Goal: Book appointment/travel/reservation

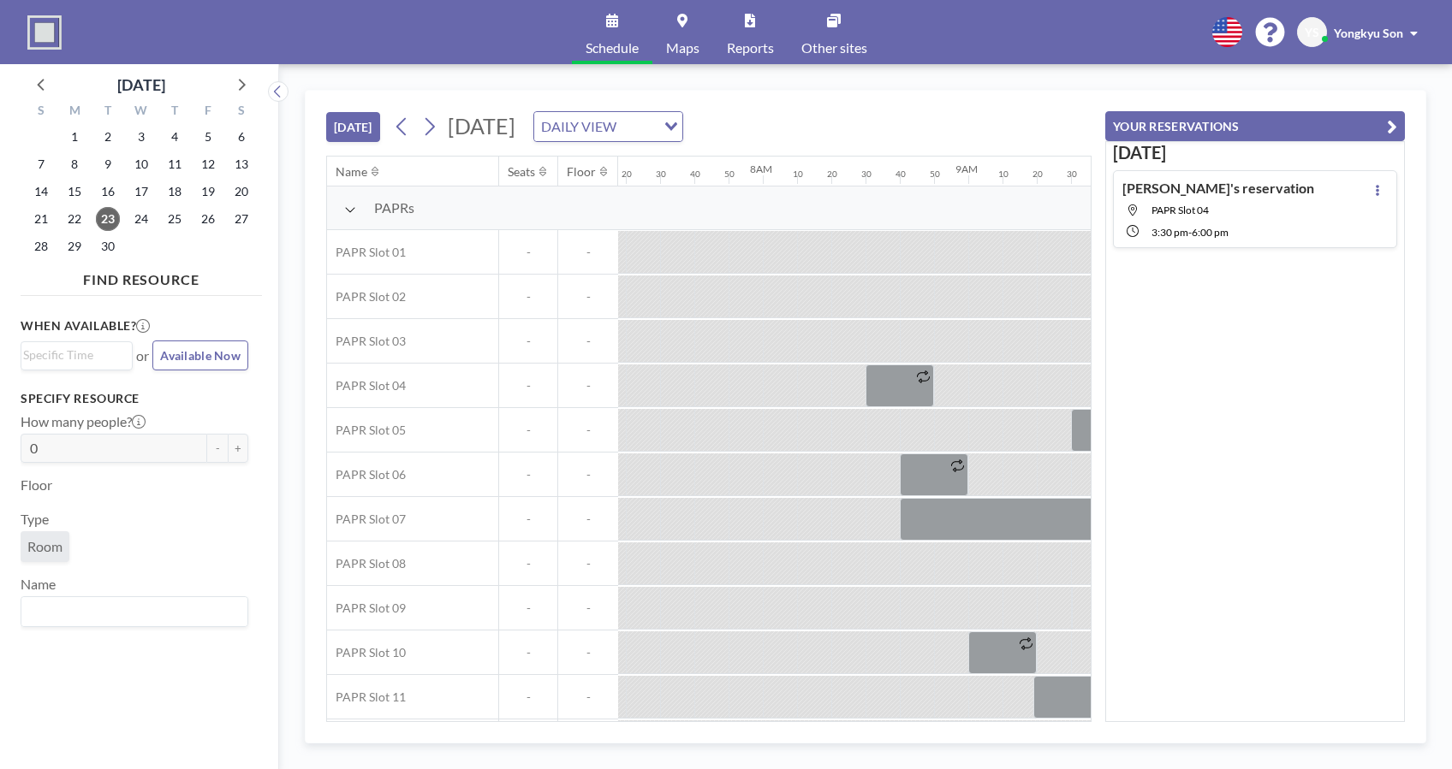
scroll to position [0, 1952]
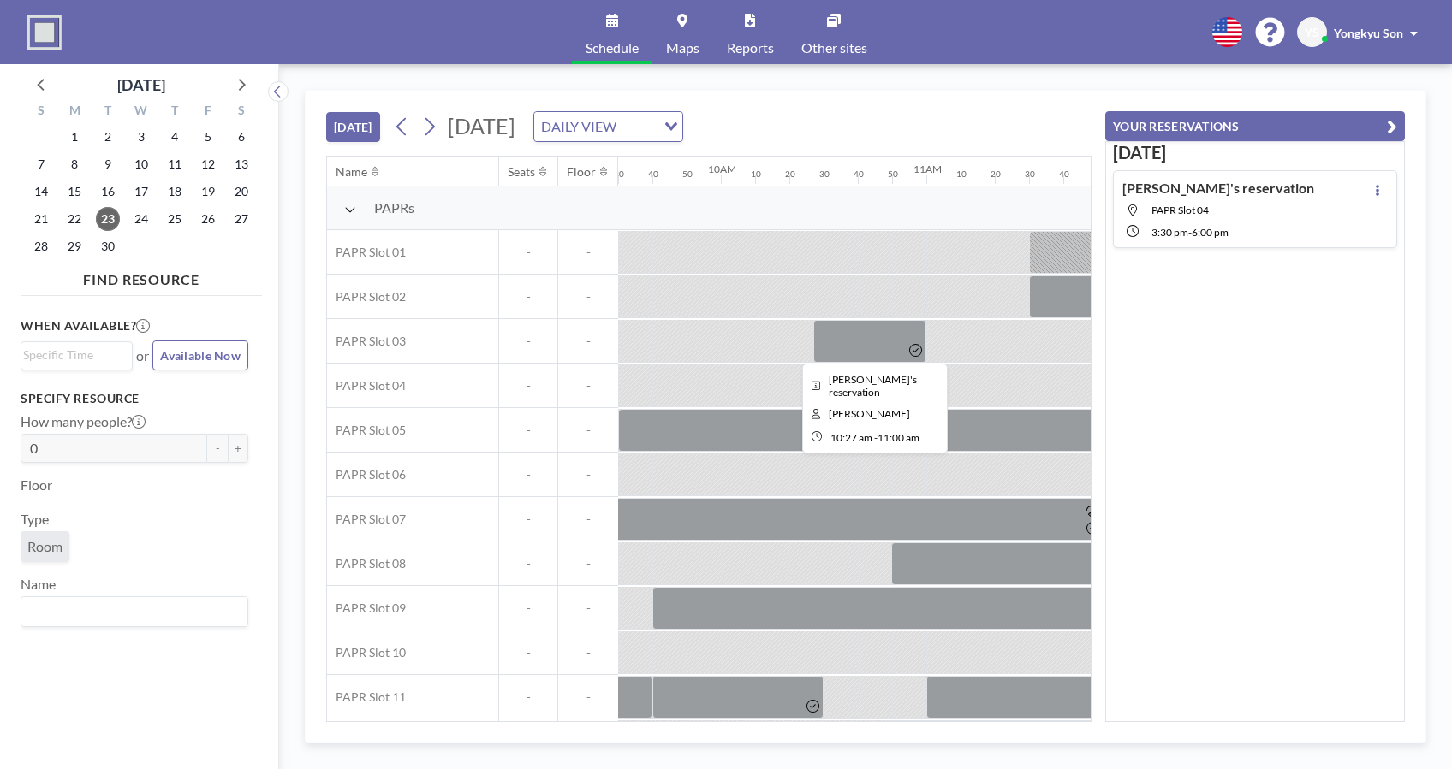
click at [677, 322] on div at bounding box center [669, 341] width 34 height 42
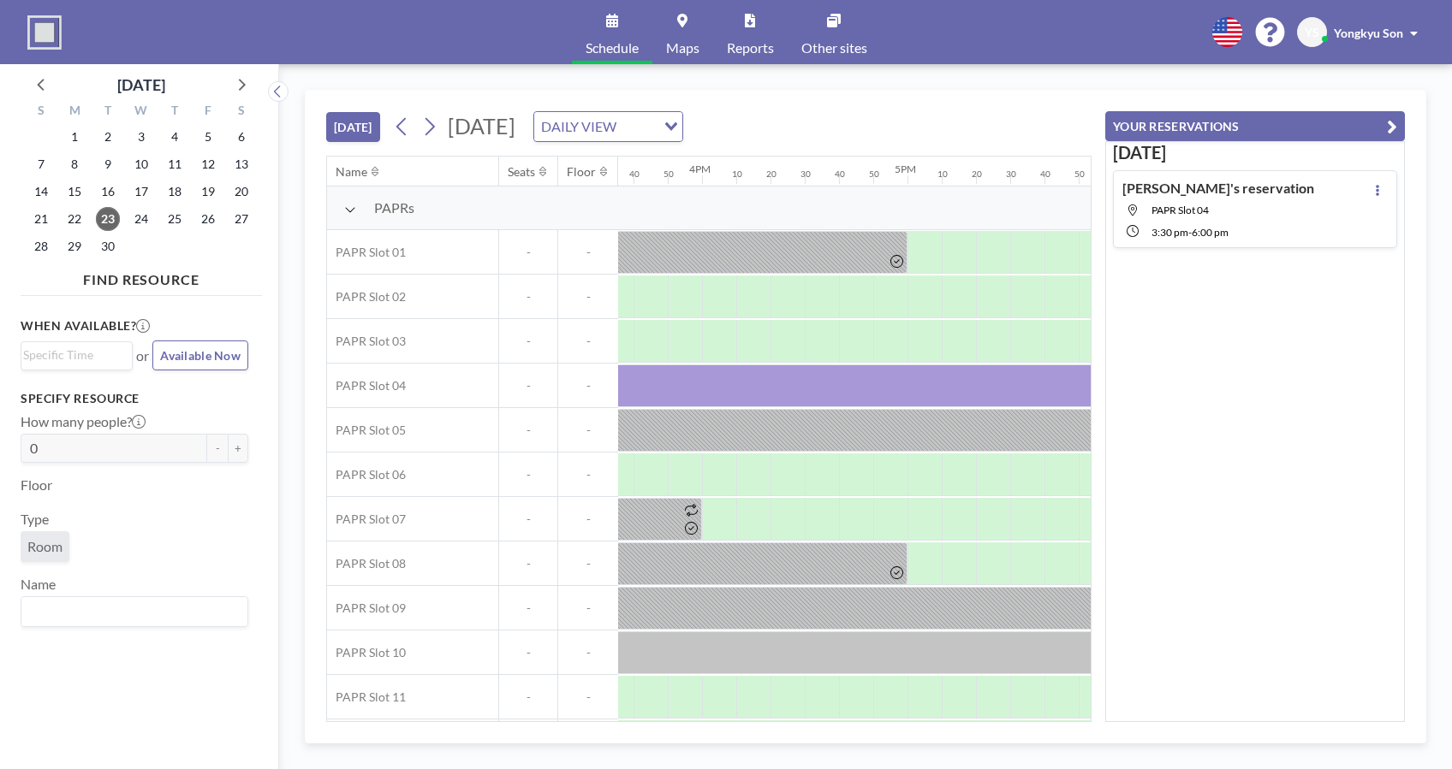
scroll to position [0, 3209]
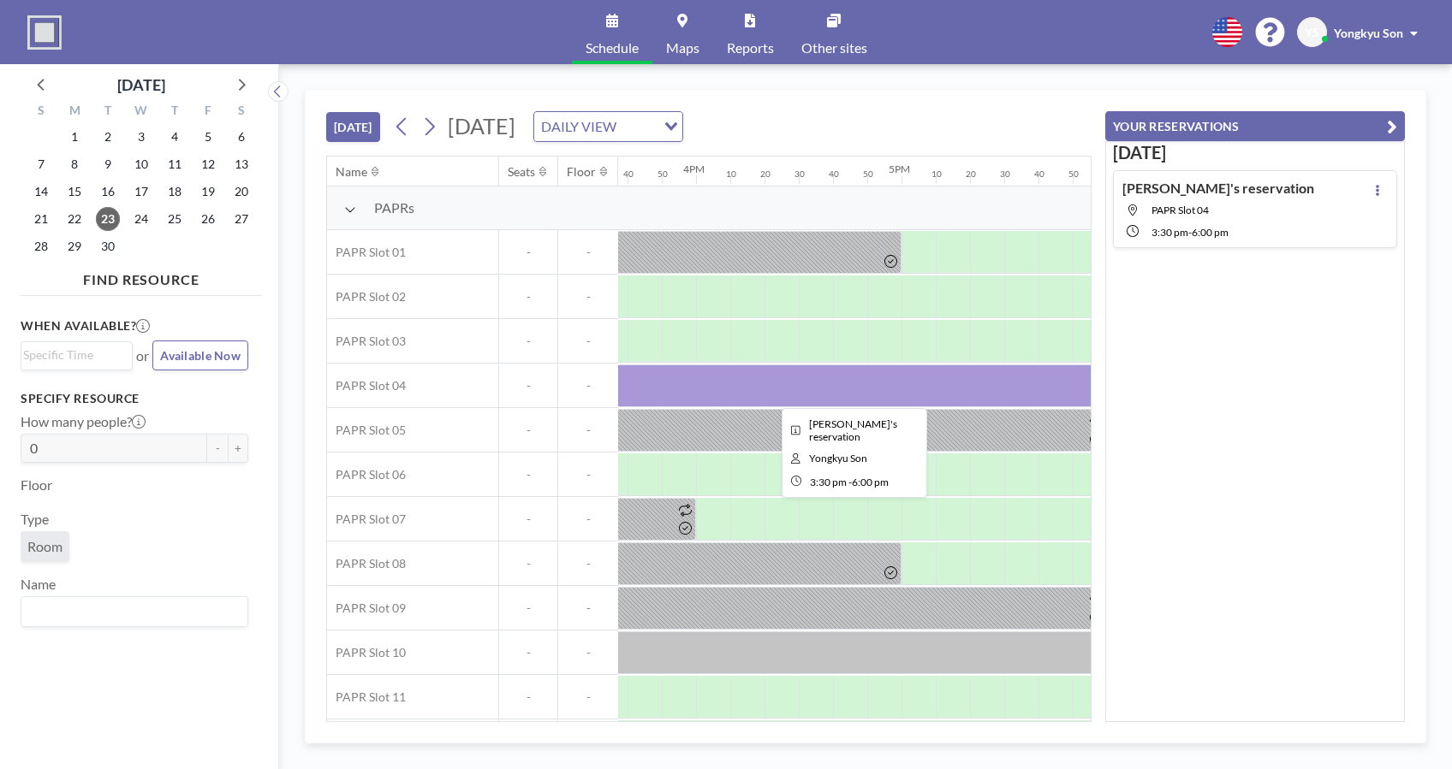
click at [806, 391] on div at bounding box center [850, 386] width 514 height 43
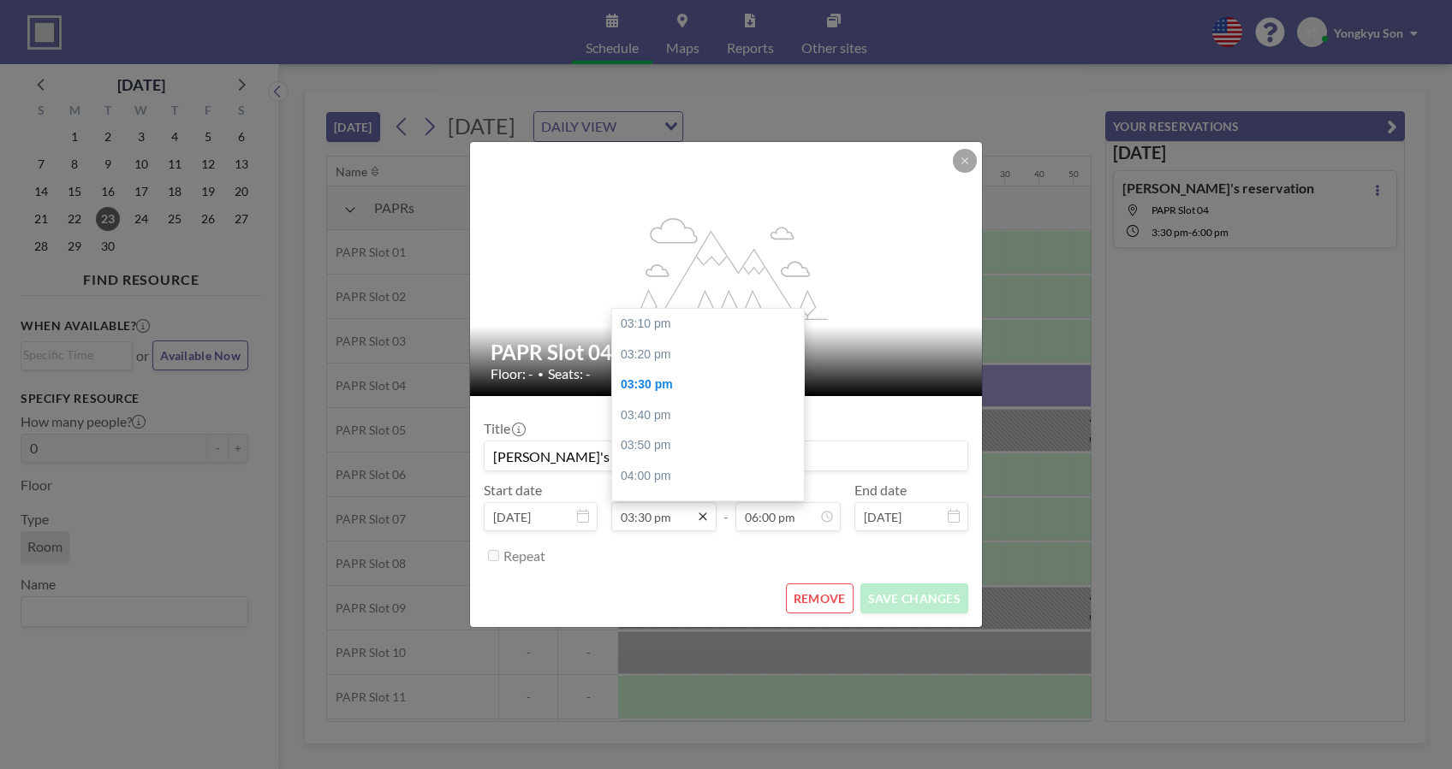
scroll to position [61, 0]
click at [697, 508] on input "03:30 pm" at bounding box center [663, 516] width 105 height 29
click at [670, 518] on input "03:30 pm" at bounding box center [663, 516] width 105 height 29
click at [659, 427] on div "04:40 pm" at bounding box center [713, 423] width 203 height 31
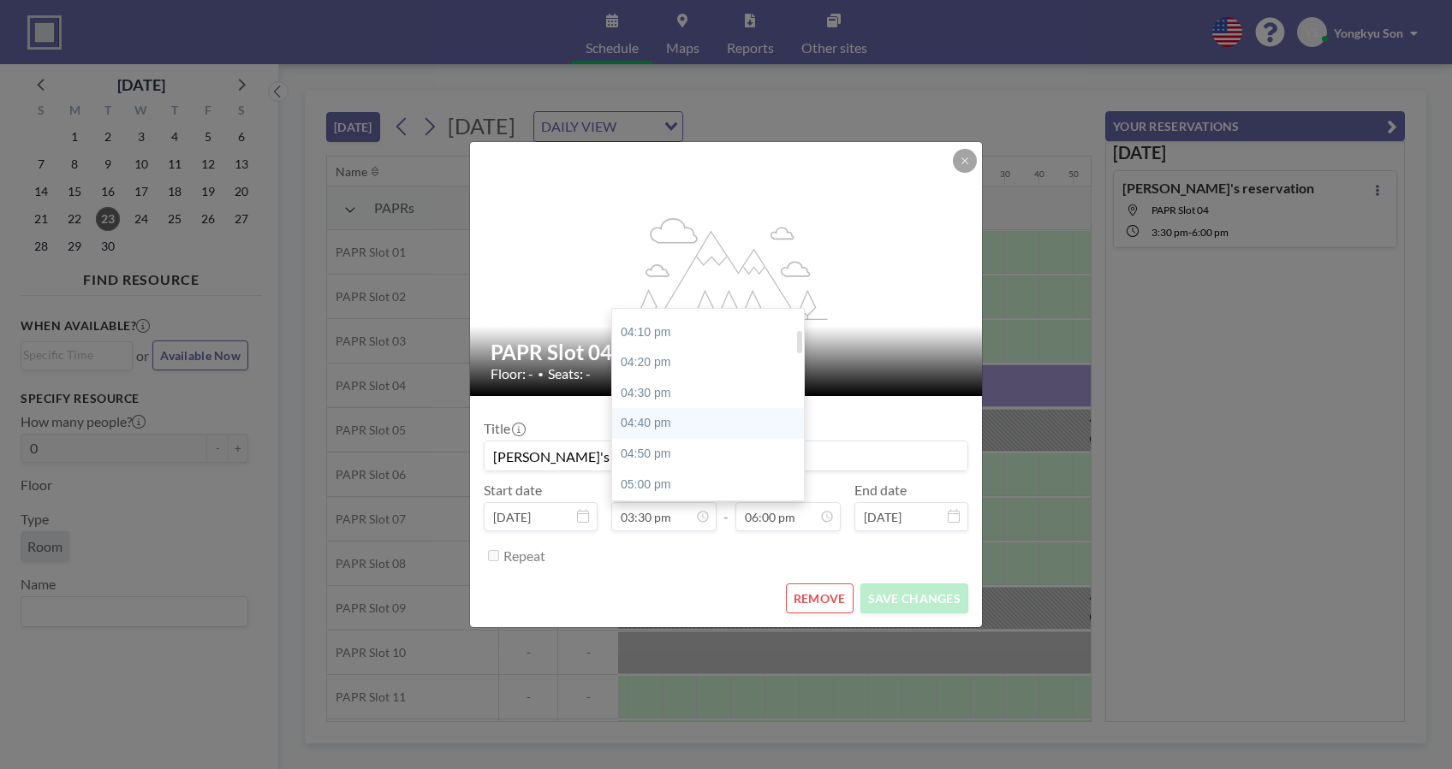
type input "04:40 pm"
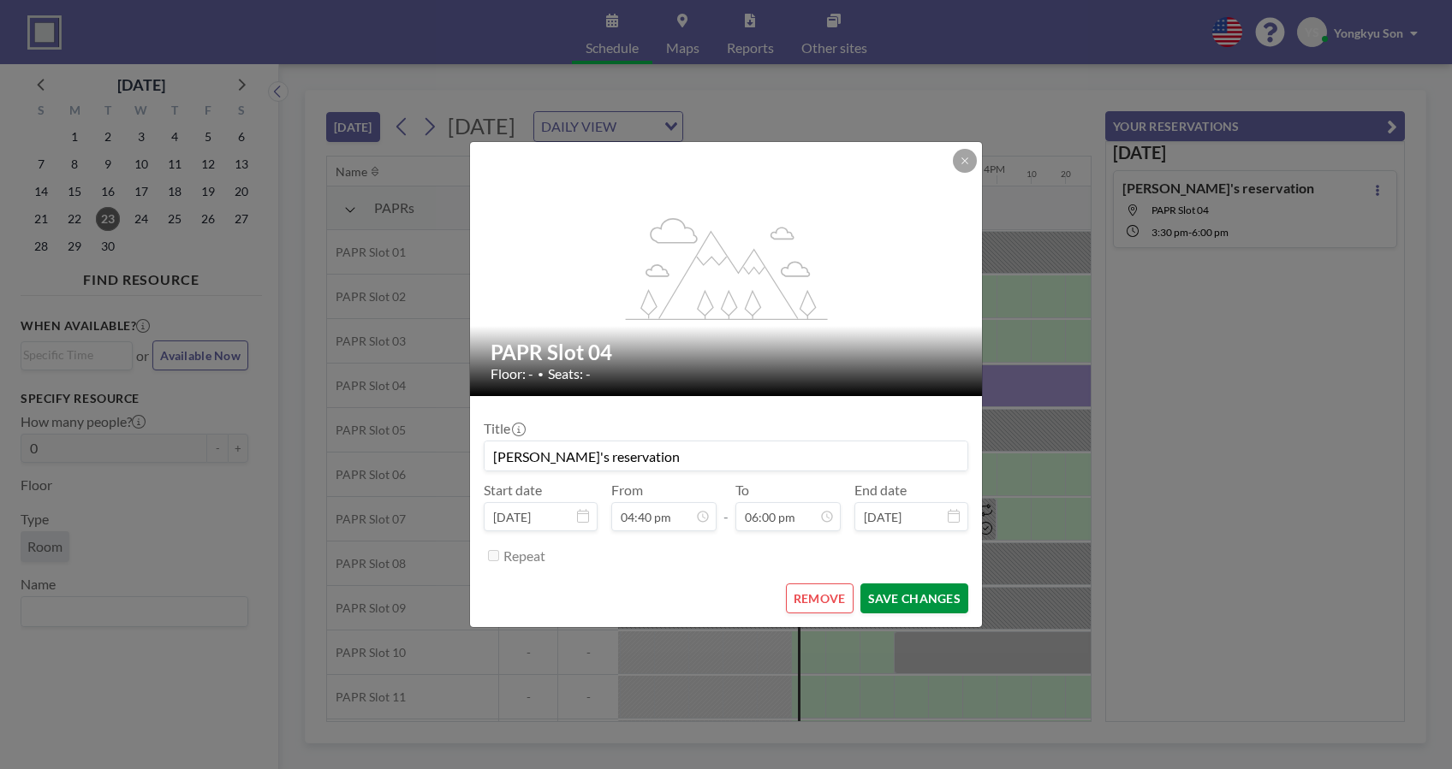
scroll to position [0, 3390]
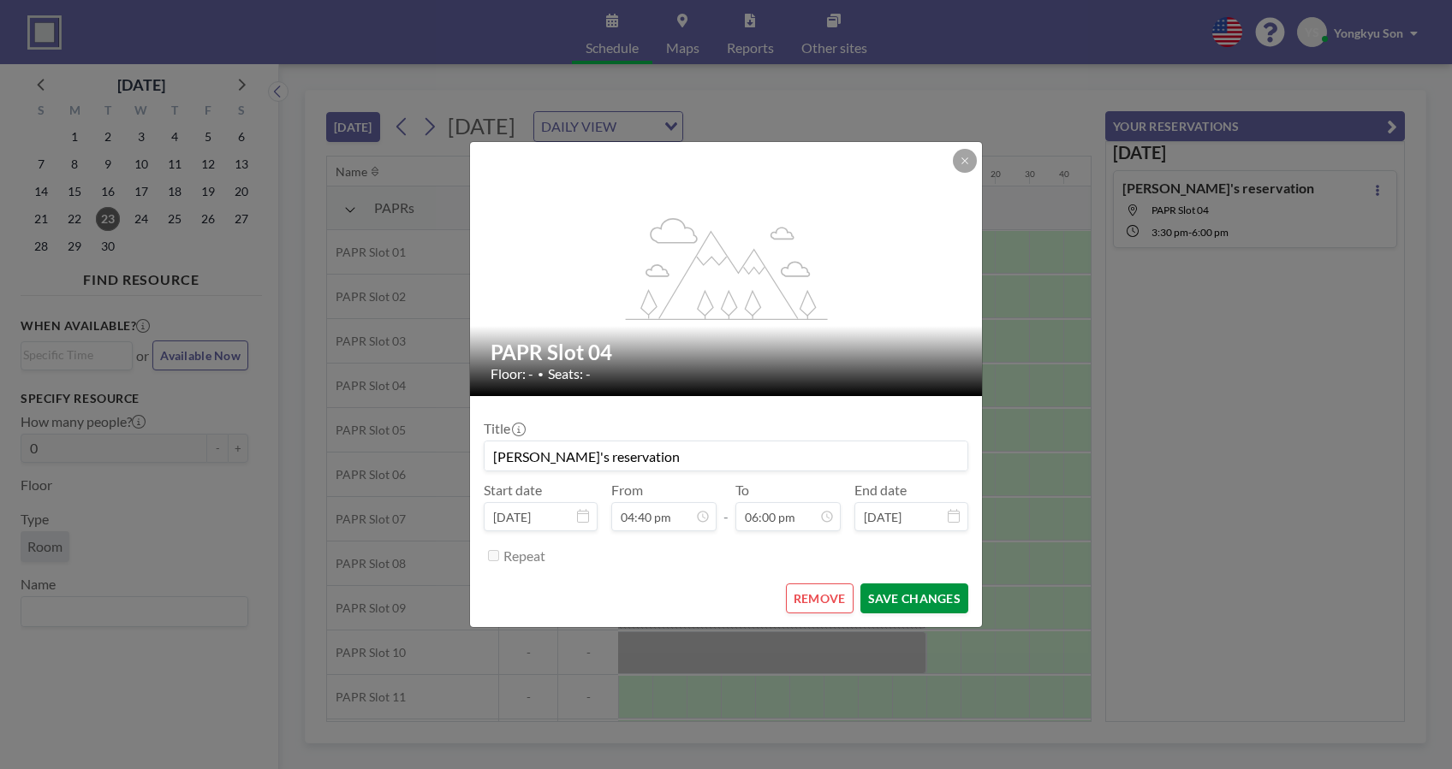
click at [898, 597] on button "SAVE CHANGES" at bounding box center [914, 599] width 108 height 30
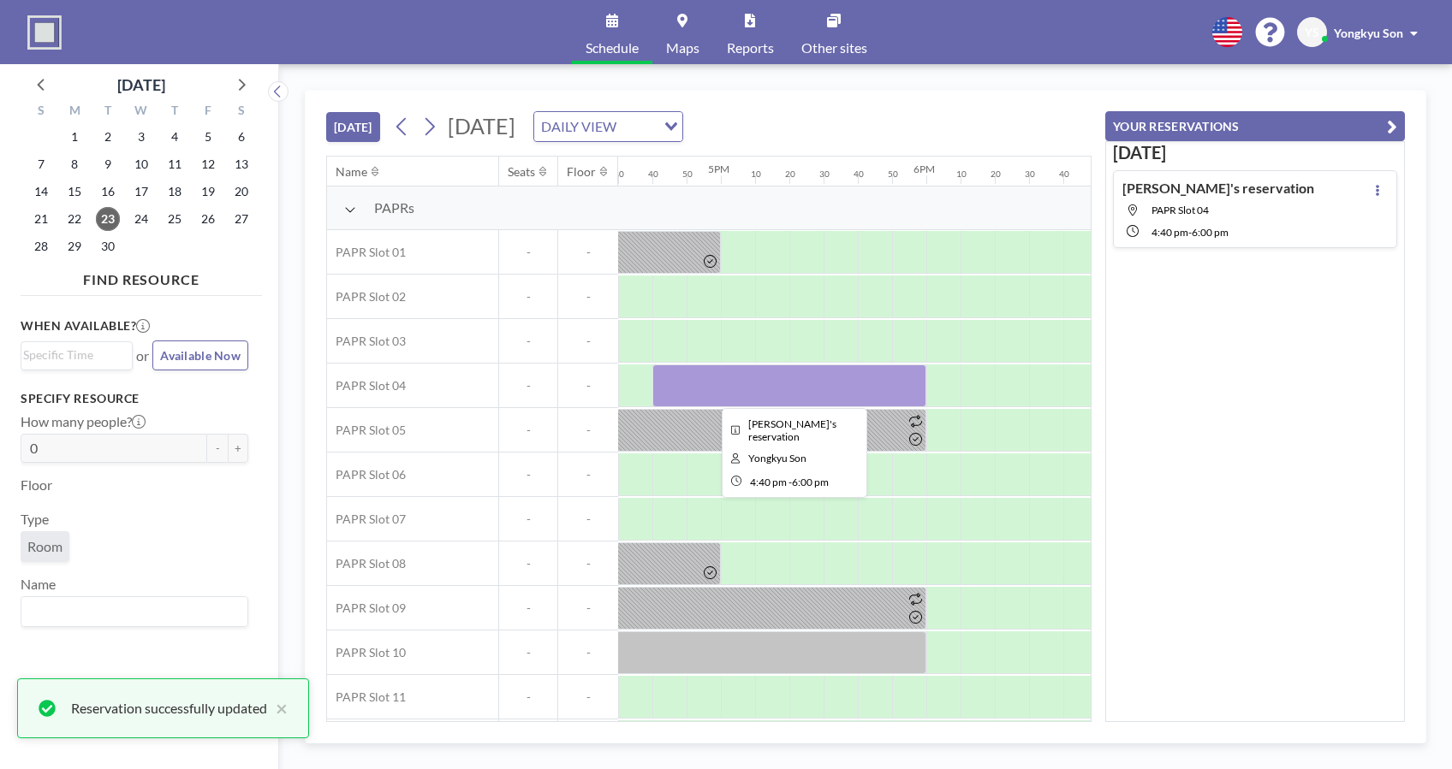
click at [819, 379] on div at bounding box center [789, 386] width 274 height 43
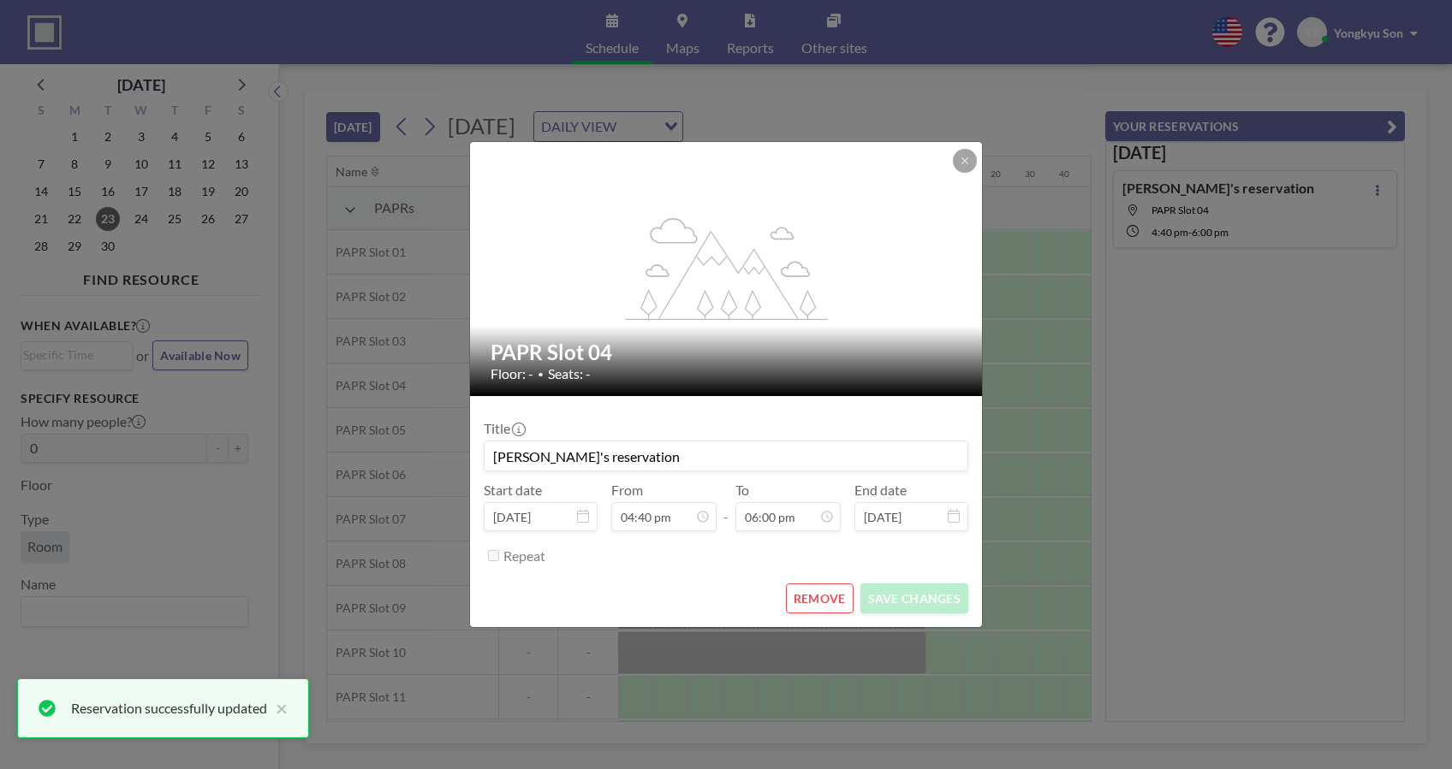
scroll to position [3291, 0]
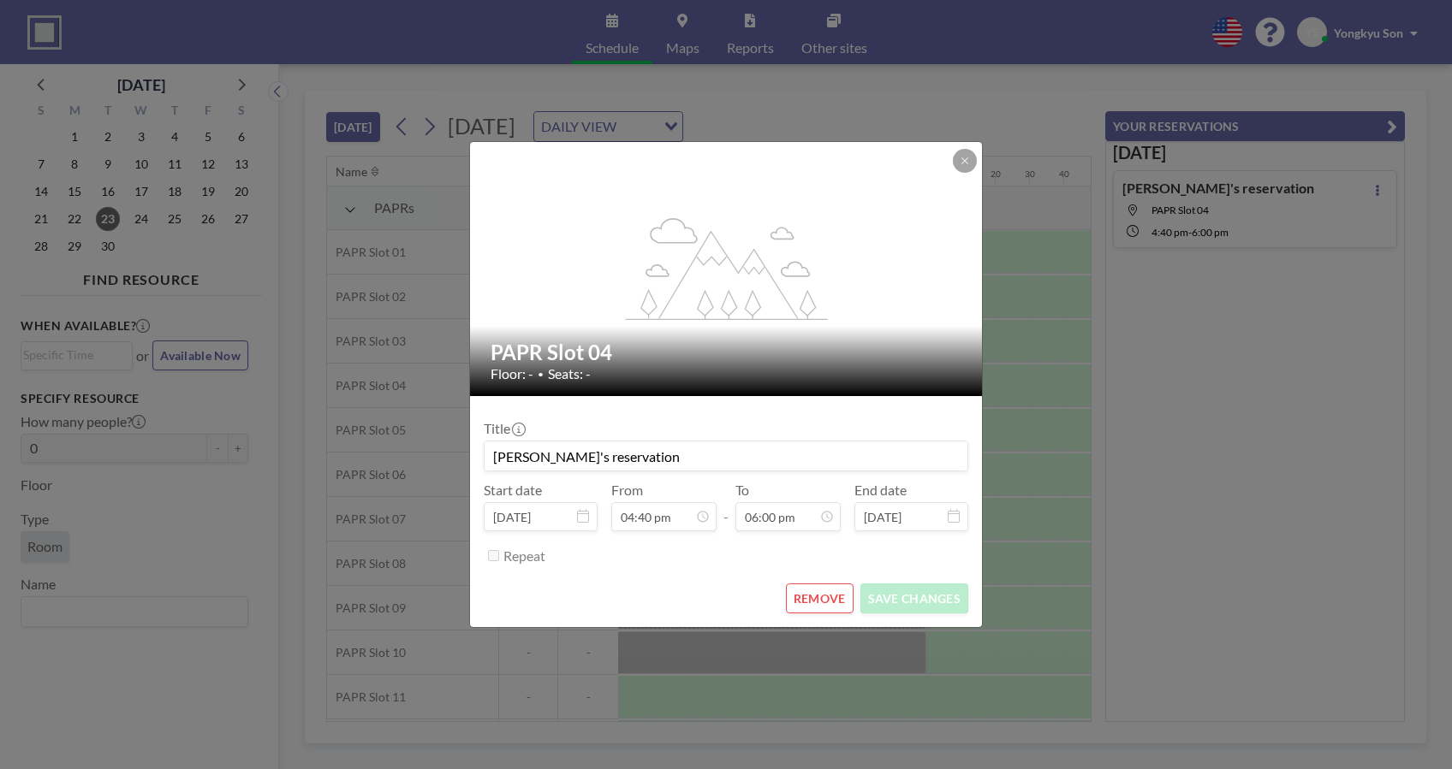
click at [813, 592] on button "REMOVE" at bounding box center [820, 599] width 68 height 30
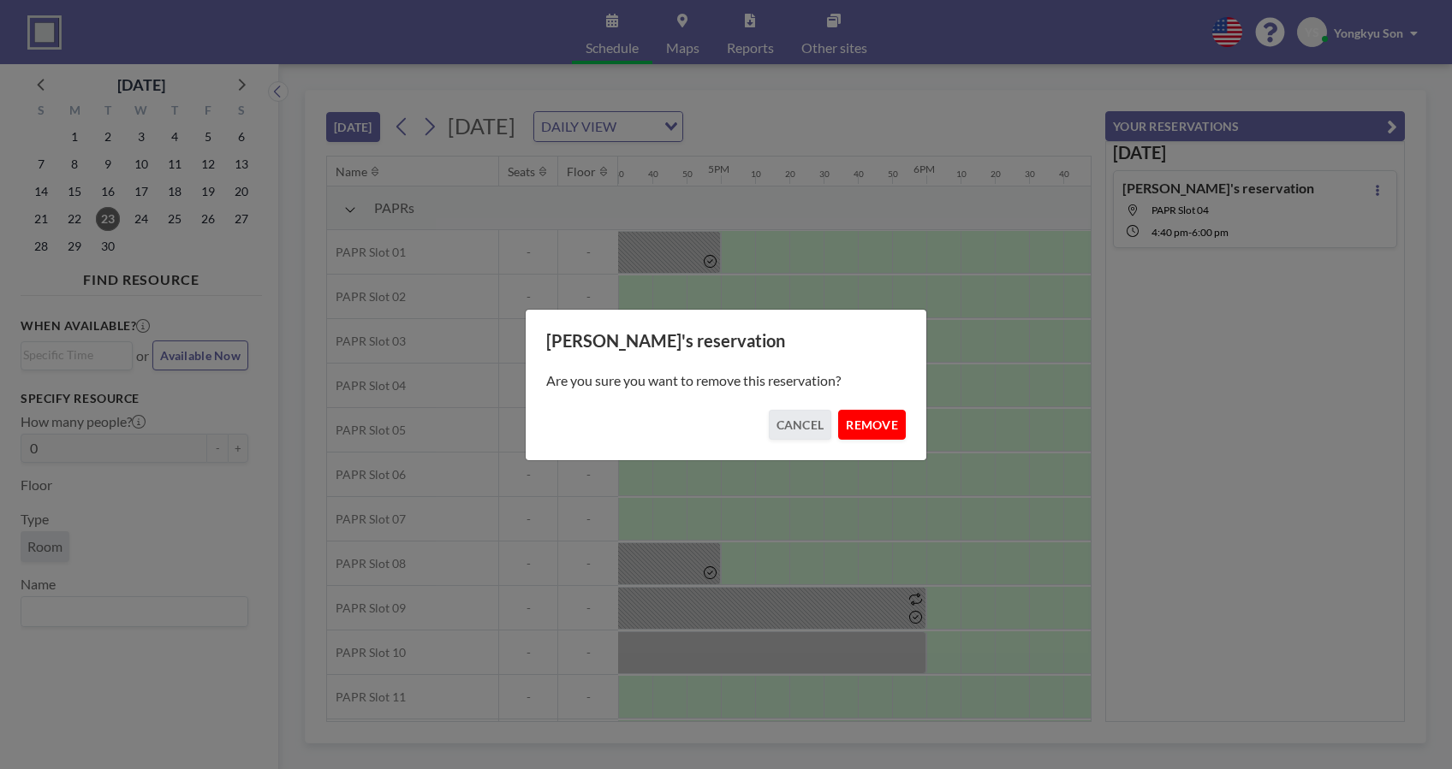
click at [864, 424] on button "REMOVE" at bounding box center [872, 425] width 68 height 30
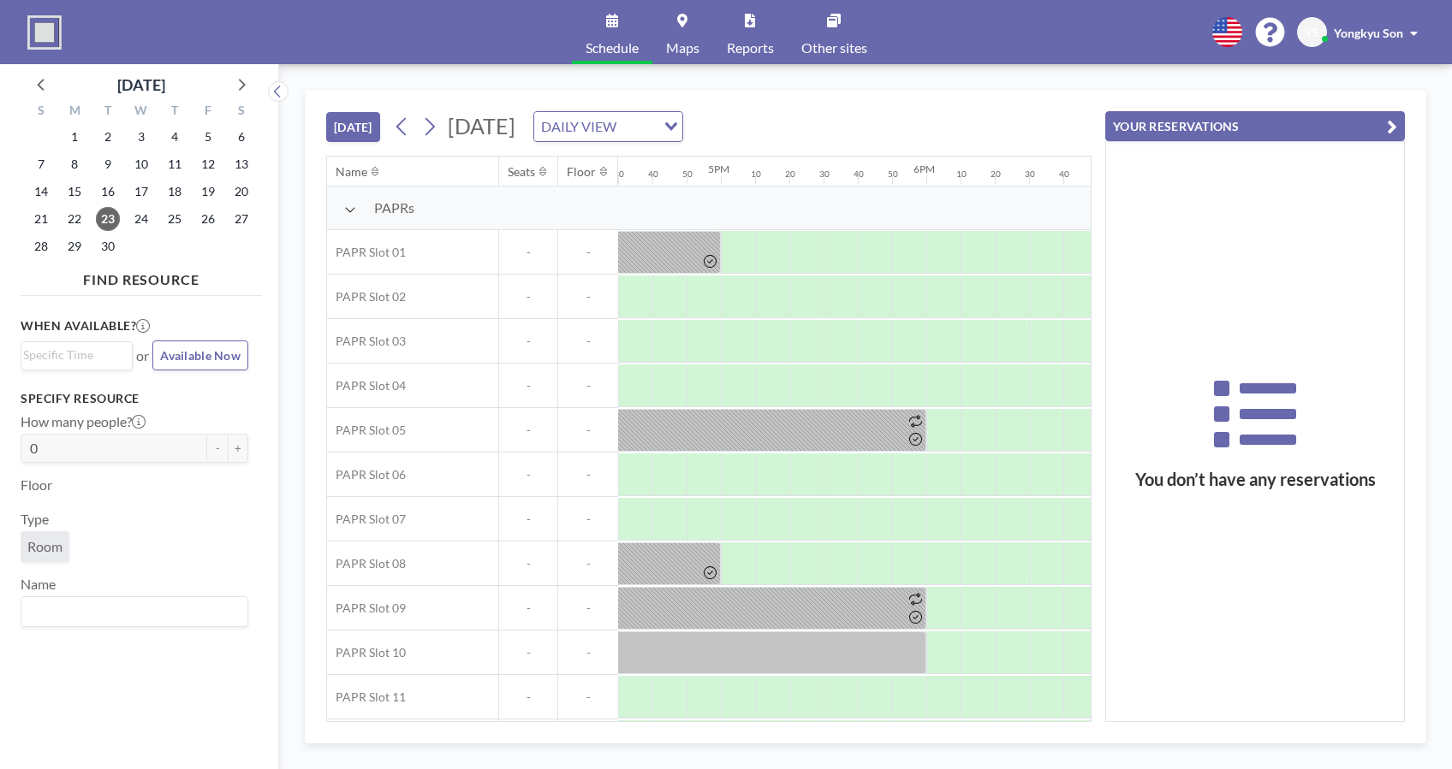
scroll to position [0, 3390]
